Goal: Task Accomplishment & Management: Use online tool/utility

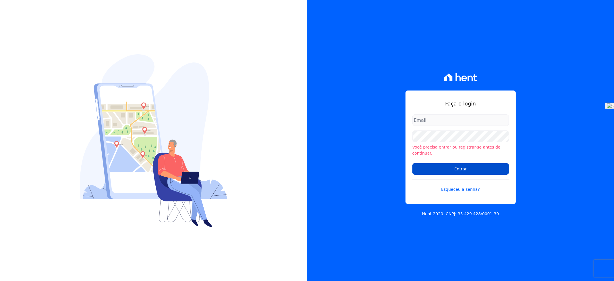
type input "andersoncruz@construtoravitale.com.br"
click at [472, 164] on input "Entrar" at bounding box center [460, 168] width 97 height 11
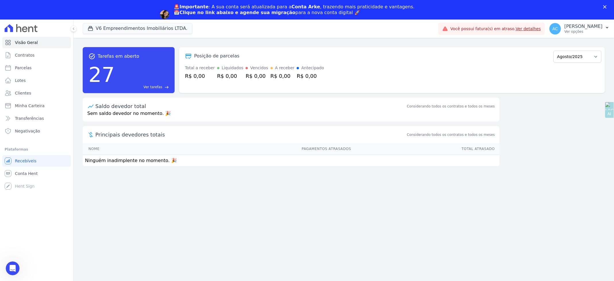
click at [108, 11] on div "🚨Importante : A sua conta será atualizada para a Conta Arke , trazendo mais pra…" at bounding box center [307, 14] width 614 height 25
click at [107, 28] on button "V6 Empreendimentos Imobiliários LTDA." at bounding box center [138, 28] width 110 height 11
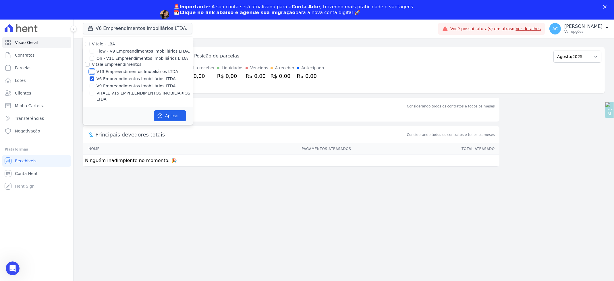
drag, startPoint x: 93, startPoint y: 72, endPoint x: 92, endPoint y: 77, distance: 5.0
click at [93, 72] on input "V13 Empreendimentos Imobiliários LTDA" at bounding box center [92, 71] width 5 height 5
checkbox input "true"
click at [91, 77] on input "V6 Empreendimentos Imobiliários LTDA." at bounding box center [92, 78] width 5 height 5
checkbox input "false"
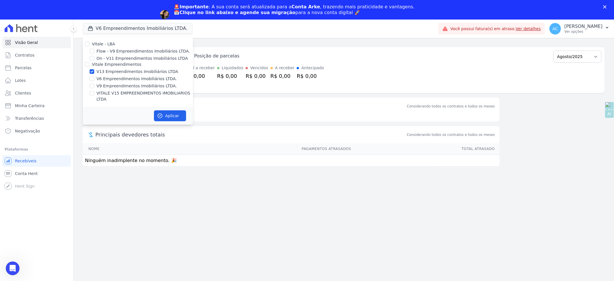
click at [91, 95] on div at bounding box center [92, 93] width 5 height 6
click at [92, 92] on input "VITALE V15 EMPREENDIMENTOS IMOBILIARIOS LTDA" at bounding box center [92, 93] width 5 height 5
checkbox input "true"
click at [173, 111] on button "Aplicar" at bounding box center [170, 115] width 32 height 11
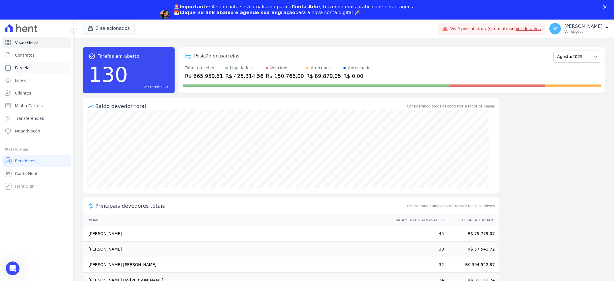
click at [27, 65] on span "Parcelas" at bounding box center [23, 68] width 17 height 6
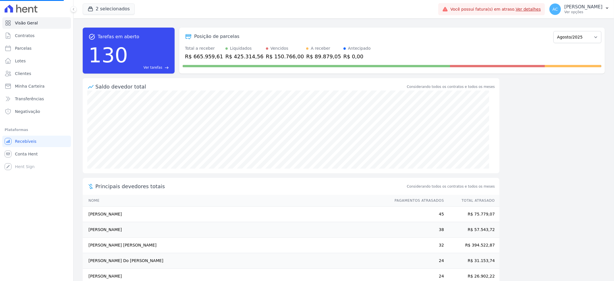
select select
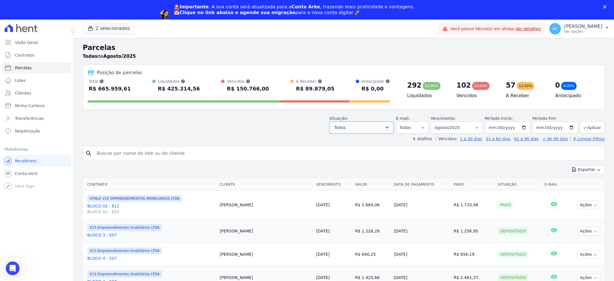
click at [360, 127] on button "Todos" at bounding box center [361, 128] width 64 height 12
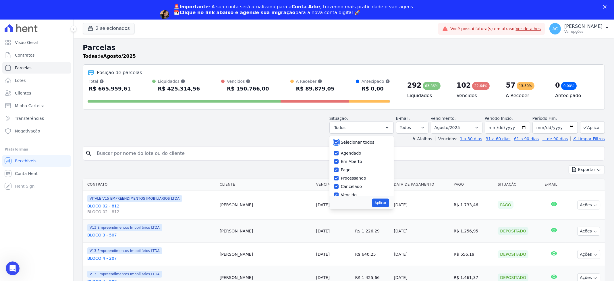
click at [339, 144] on input "Selecionar todos" at bounding box center [336, 142] width 5 height 5
checkbox input "false"
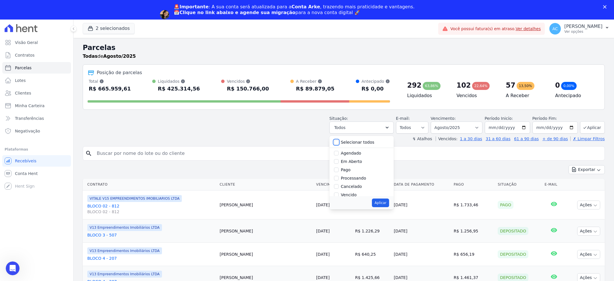
checkbox input "false"
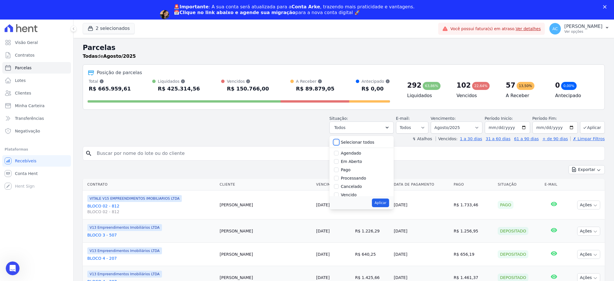
checkbox input "false"
click at [339, 169] on input "Pago" at bounding box center [336, 169] width 5 height 5
checkbox input "true"
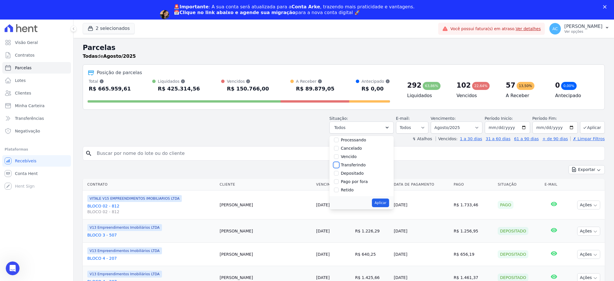
click at [338, 164] on input "Transferindo" at bounding box center [336, 165] width 5 height 5
checkbox input "true"
click at [339, 174] on input "Depositado" at bounding box center [336, 173] width 5 height 5
checkbox input "true"
click at [389, 207] on button "Aplicar" at bounding box center [380, 202] width 17 height 9
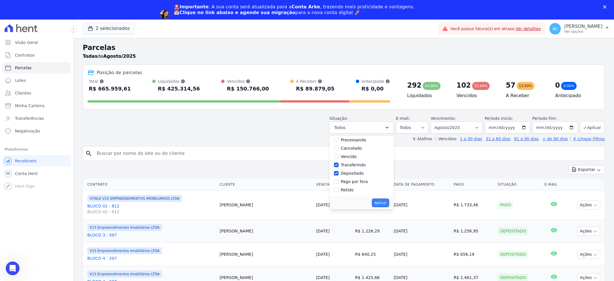
select select "paid"
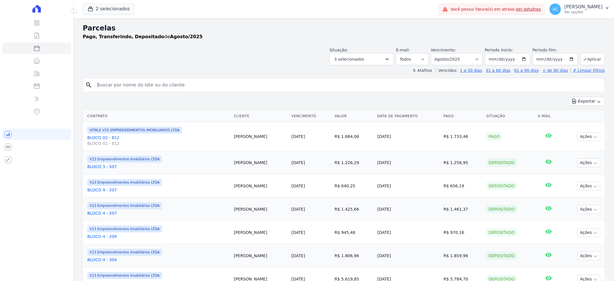
select select
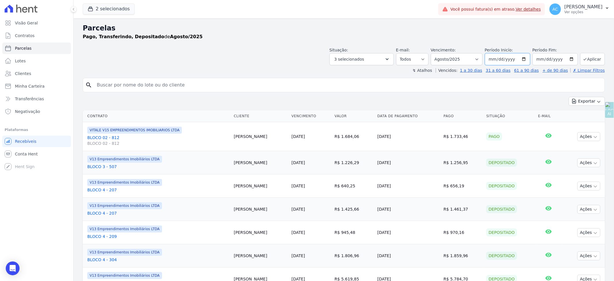
click at [491, 61] on input "[DATE]" at bounding box center [507, 59] width 45 height 12
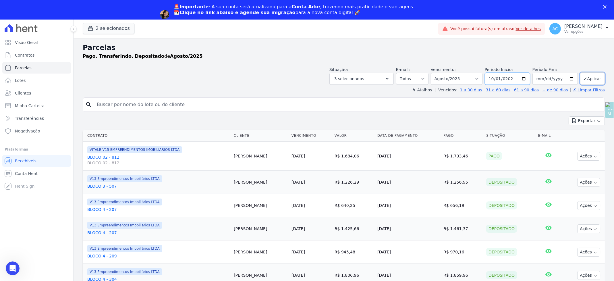
type input "[DATE]"
click at [590, 76] on button "Aplicar" at bounding box center [592, 78] width 25 height 12
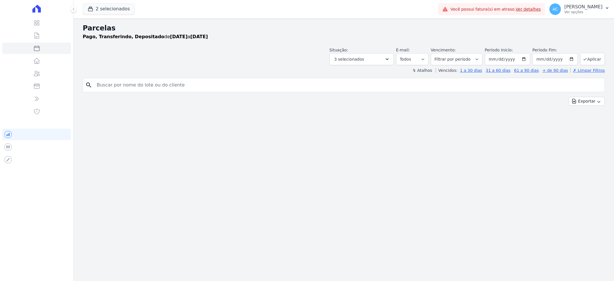
select select
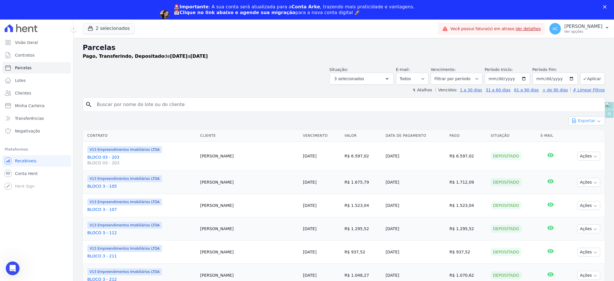
drag, startPoint x: 592, startPoint y: 120, endPoint x: 591, endPoint y: 125, distance: 4.6
click at [597, 120] on icon "button" at bounding box center [599, 121] width 5 height 5
click at [578, 146] on span "Exportar CSV" at bounding box center [586, 144] width 30 height 6
